Goal: Find specific page/section: Find specific page/section

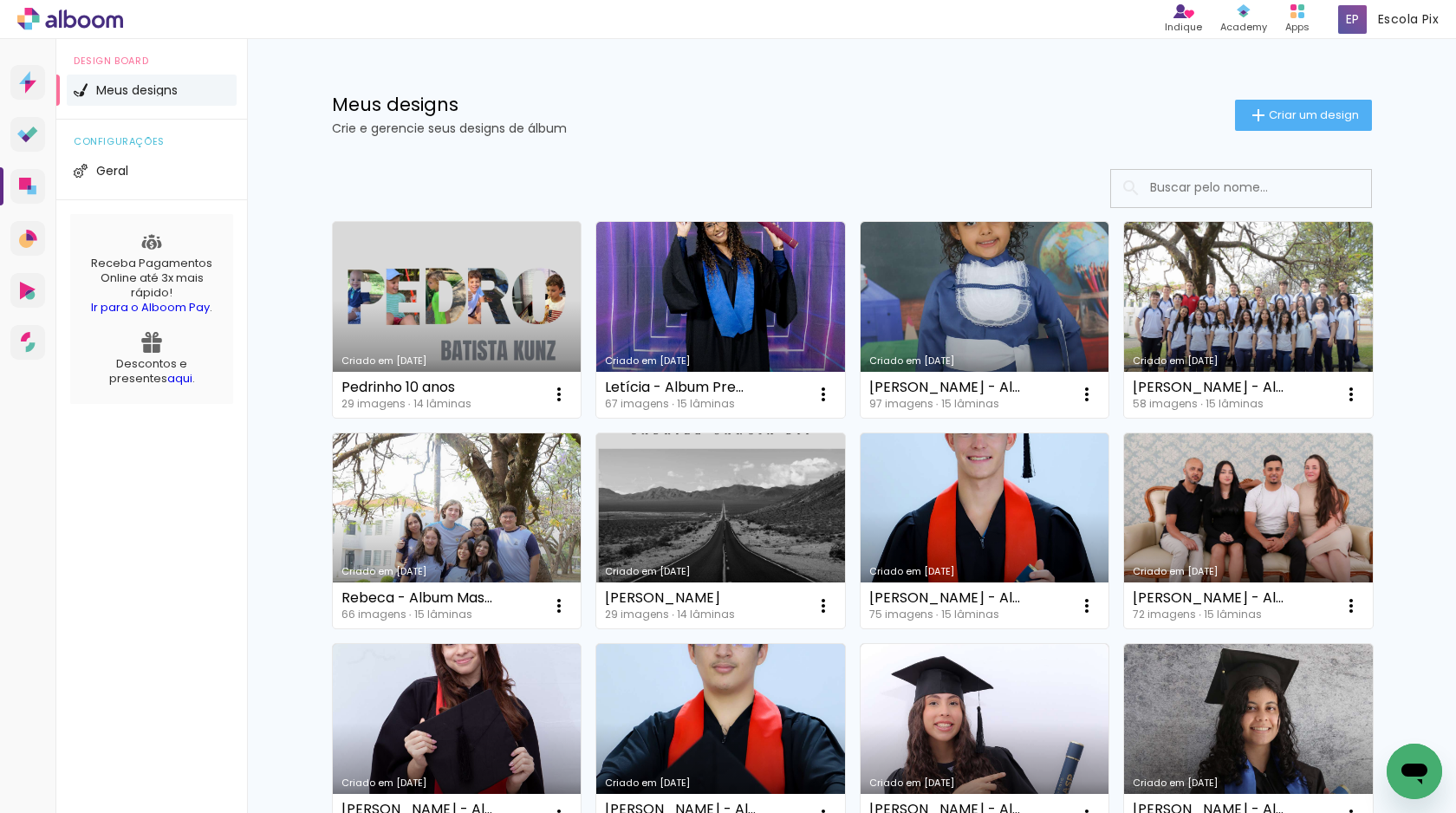
click at [1194, 185] on input at bounding box center [1265, 188] width 247 height 35
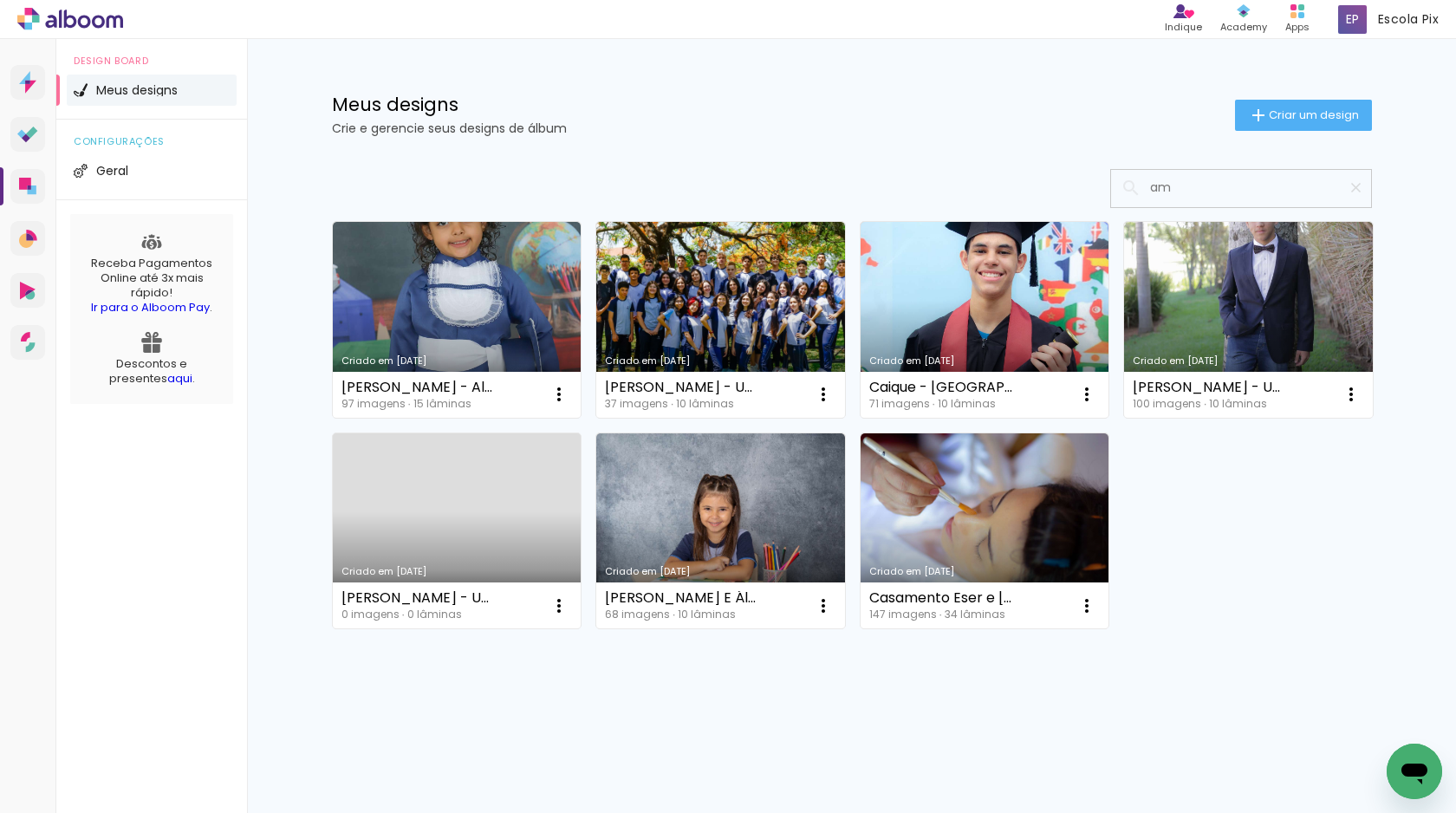
type input "a"
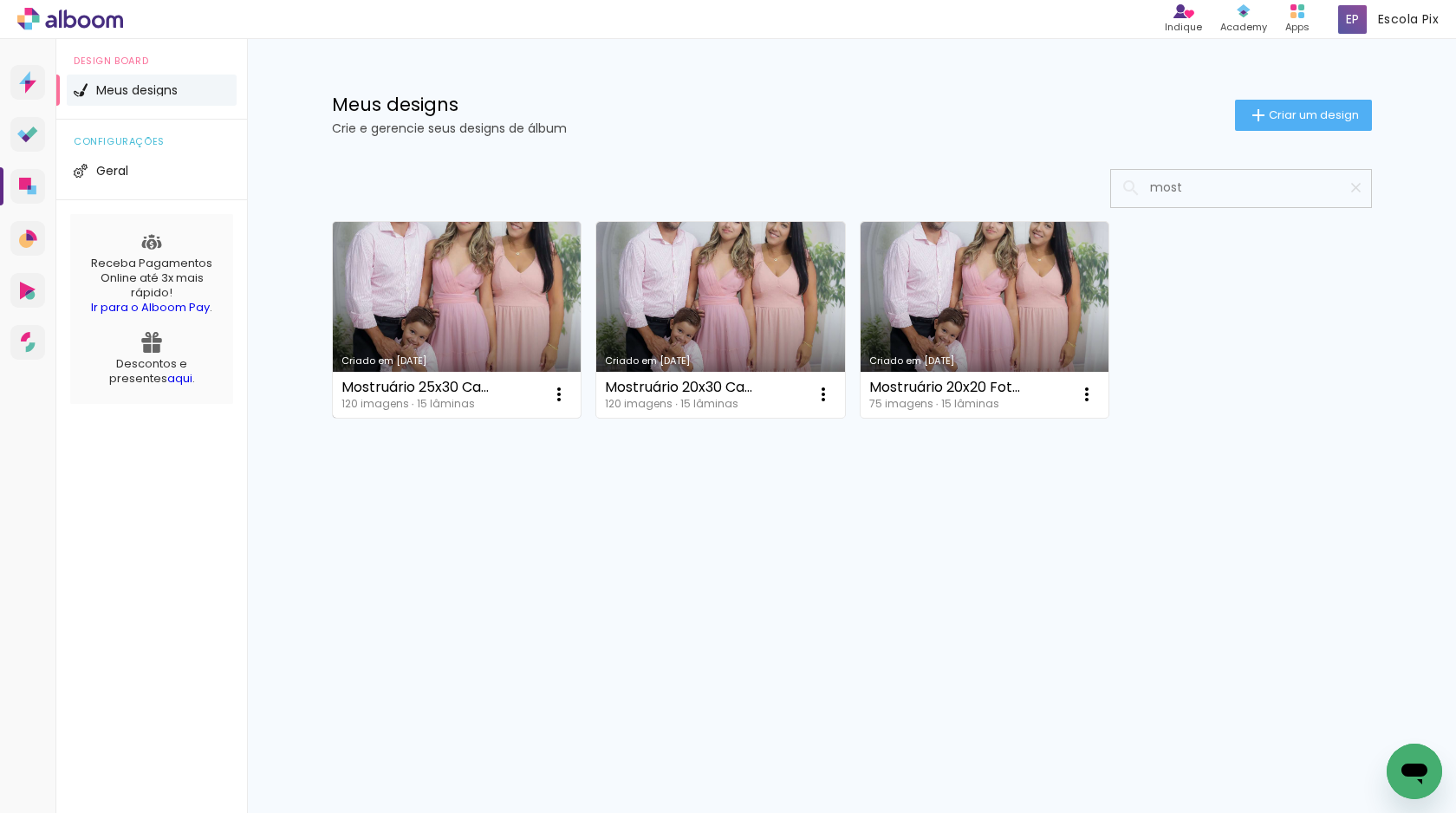
type input "most"
type paper-input "most"
click at [496, 315] on link "Criado em [DATE]" at bounding box center [457, 320] width 248 height 196
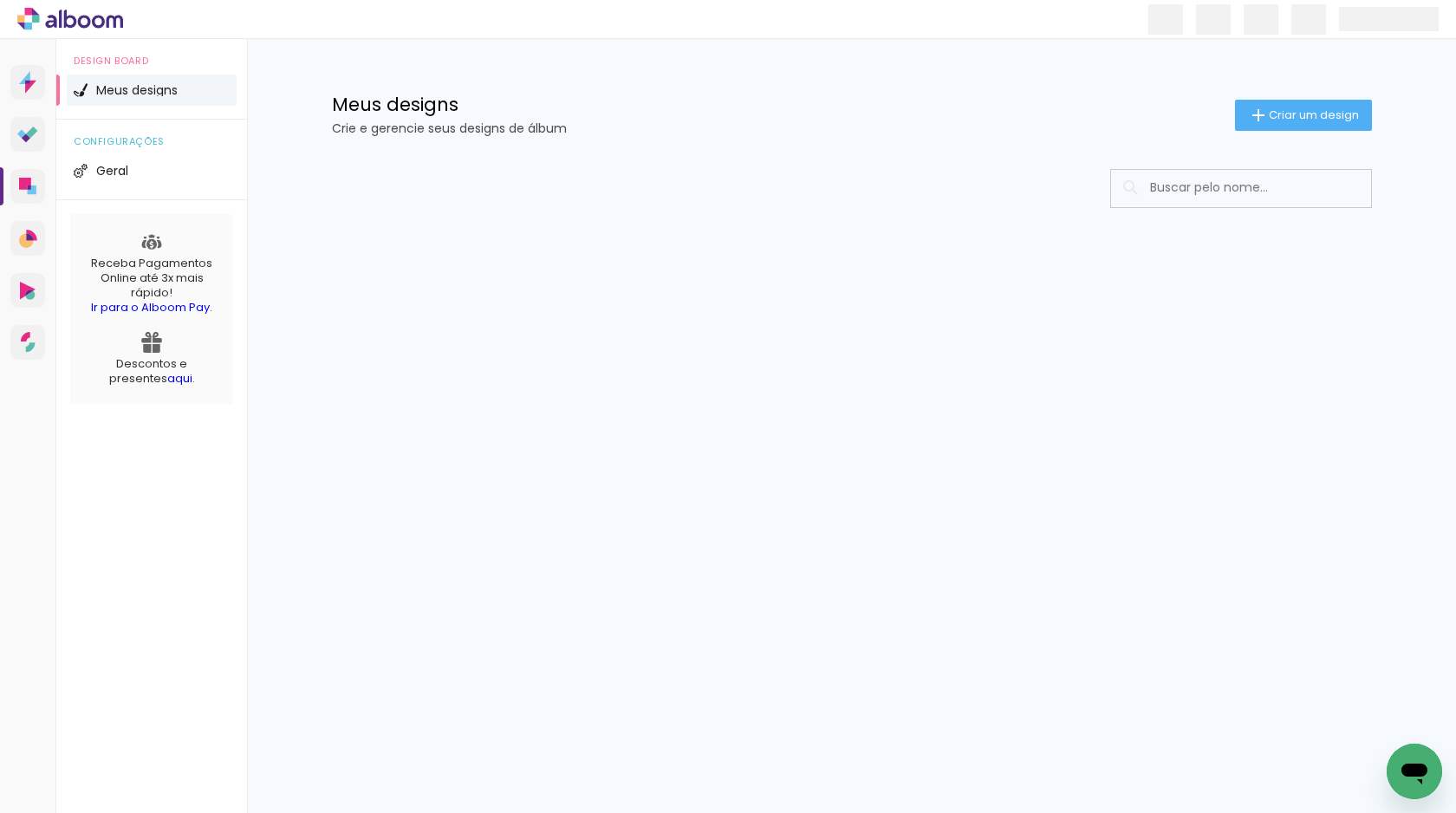
drag, startPoint x: 1202, startPoint y: 189, endPoint x: 1209, endPoint y: 183, distance: 9.2
click at [1203, 189] on input at bounding box center [1265, 188] width 247 height 35
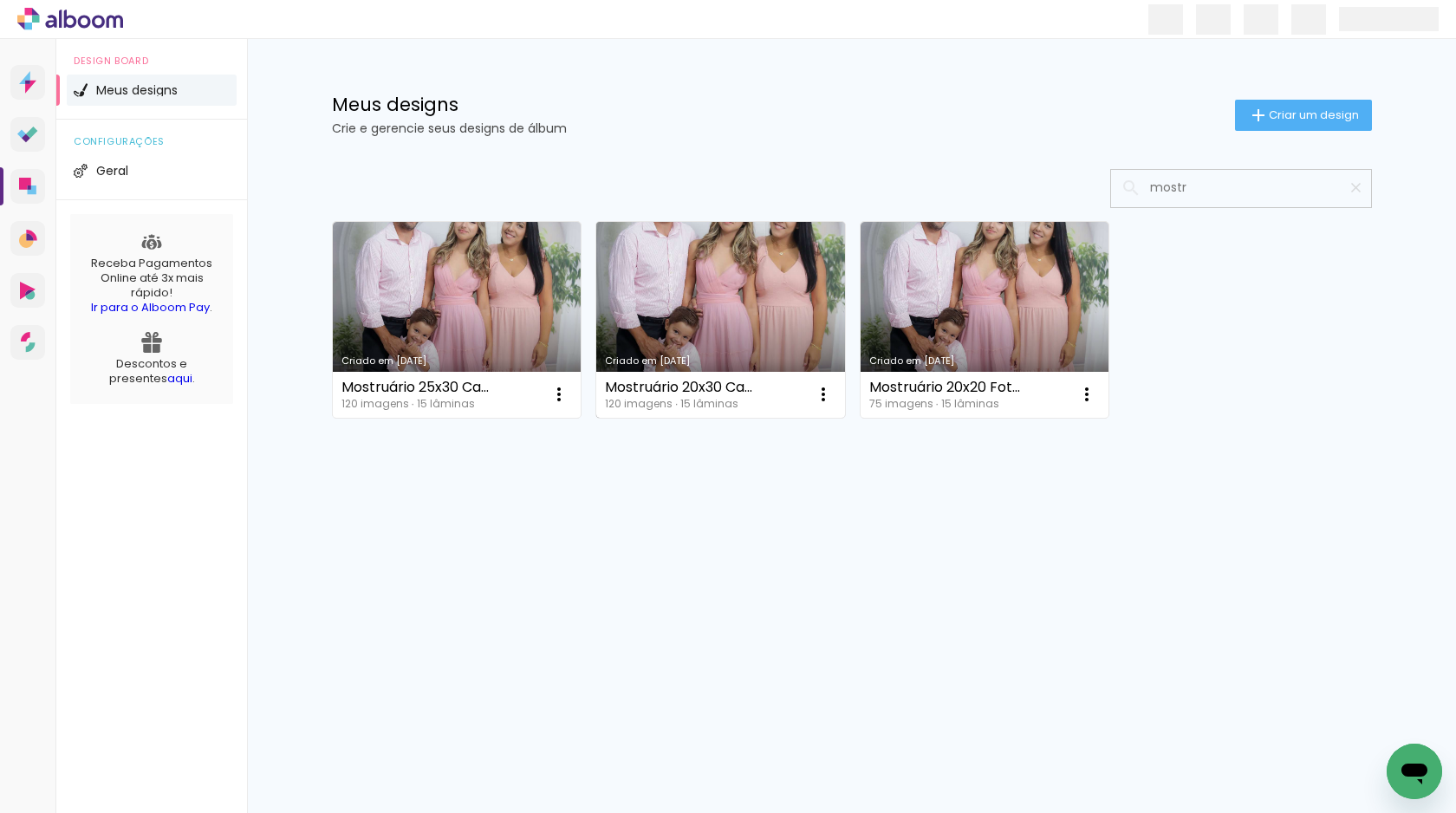
type input "mostr"
type paper-input "mostr"
click at [711, 329] on link "Criado em [DATE]" at bounding box center [721, 320] width 248 height 196
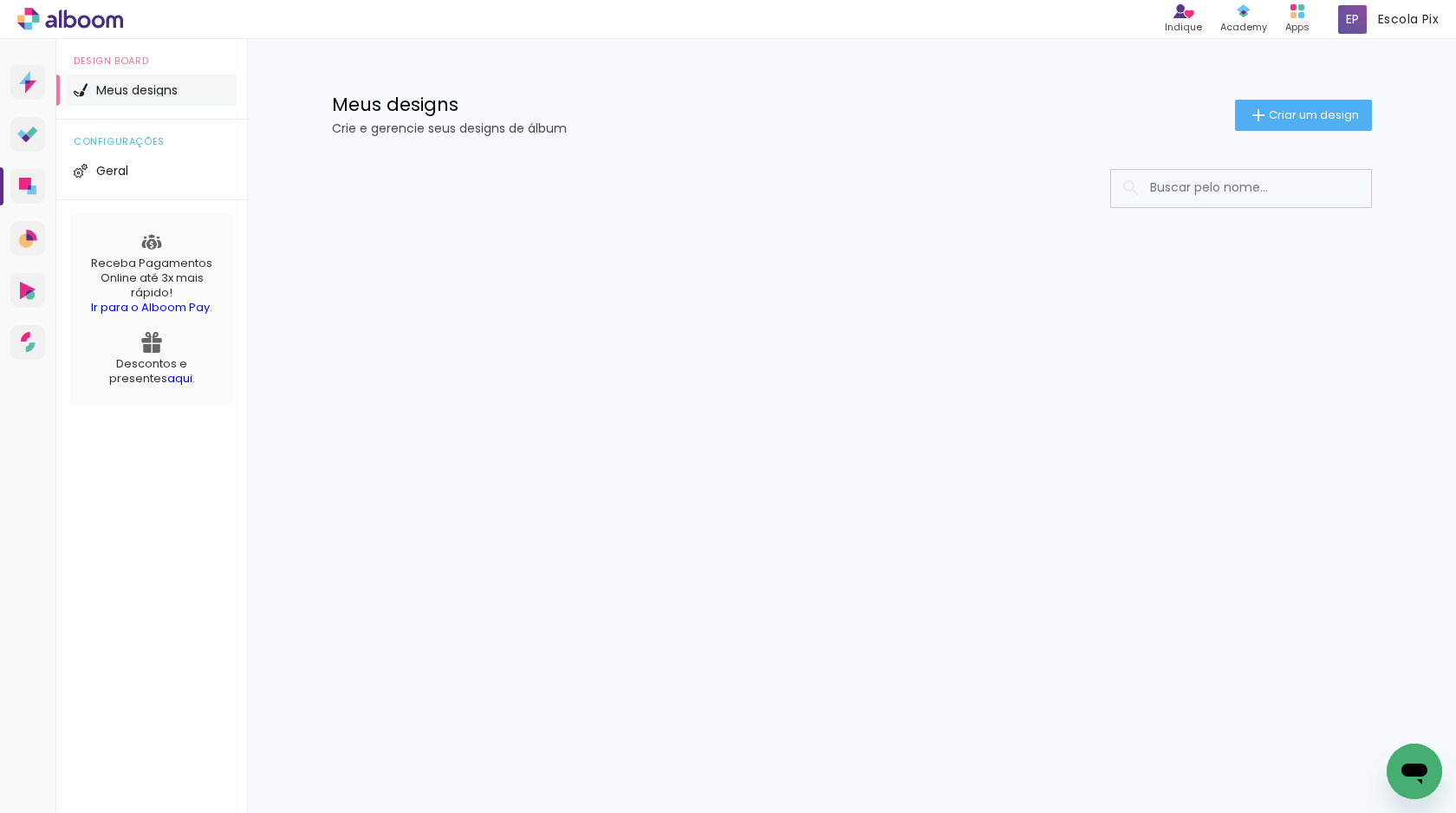
click at [1231, 186] on input at bounding box center [1265, 188] width 247 height 35
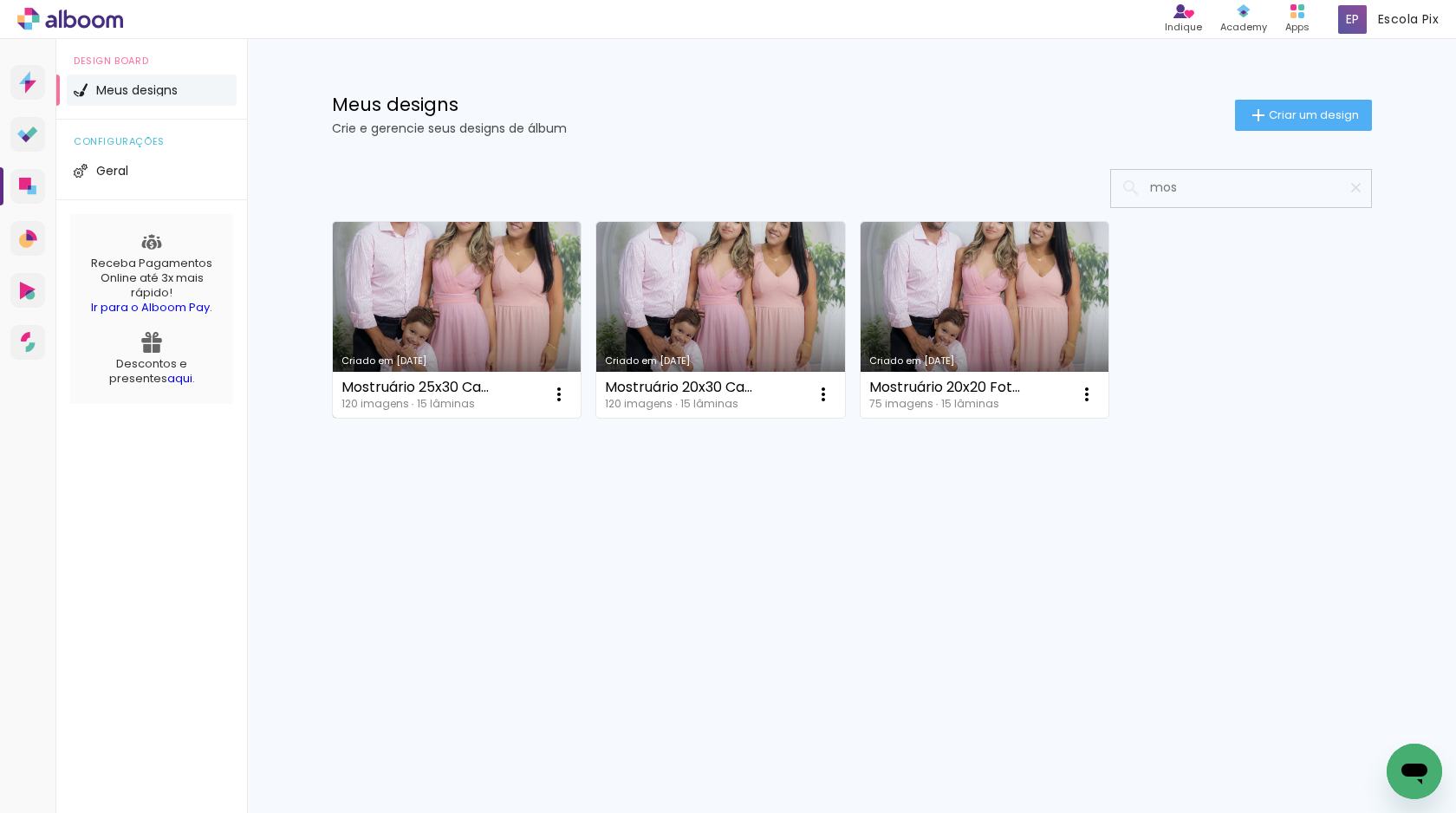
type input "mos"
type paper-input "mos"
click at [516, 296] on link "Criado em [DATE]" at bounding box center [457, 320] width 248 height 196
